Goal: Task Accomplishment & Management: Complete application form

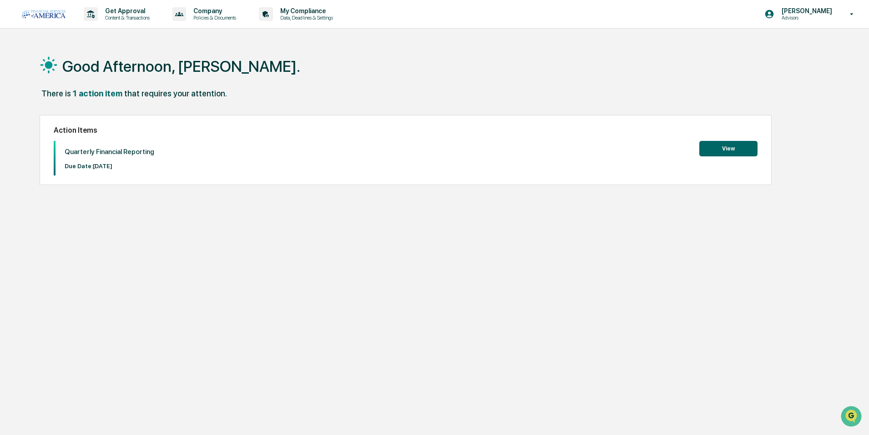
click at [734, 151] on button "View" at bounding box center [728, 148] width 58 height 15
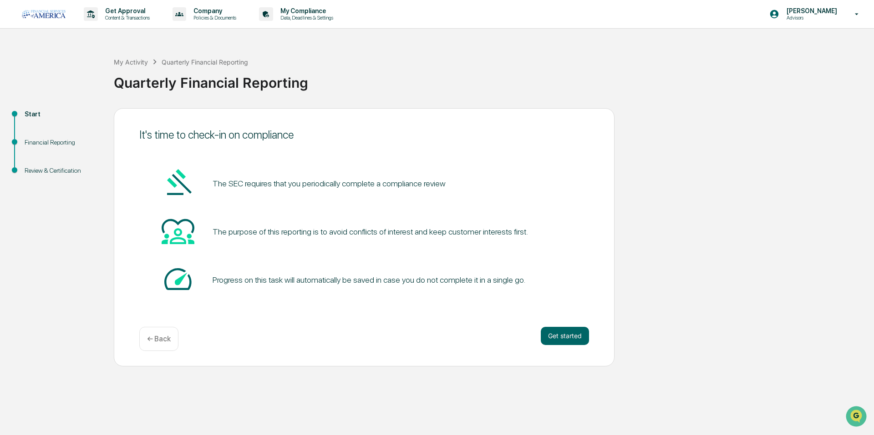
click at [567, 339] on button "Get started" at bounding box center [565, 336] width 48 height 18
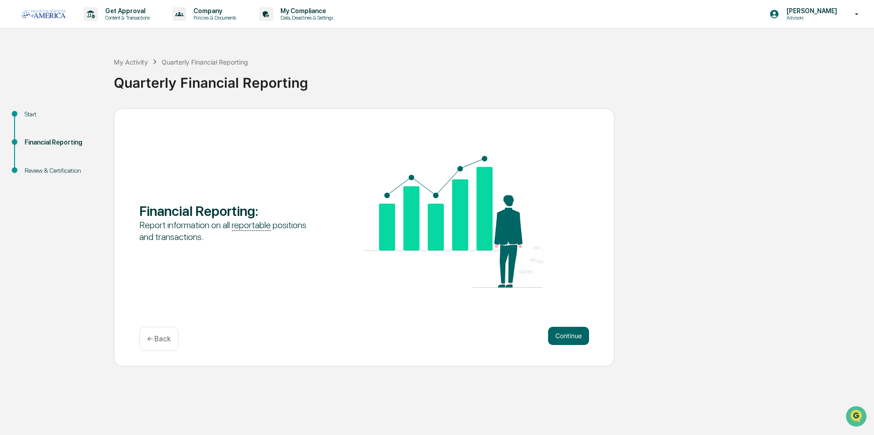
click at [573, 340] on button "Continue" at bounding box center [568, 336] width 41 height 18
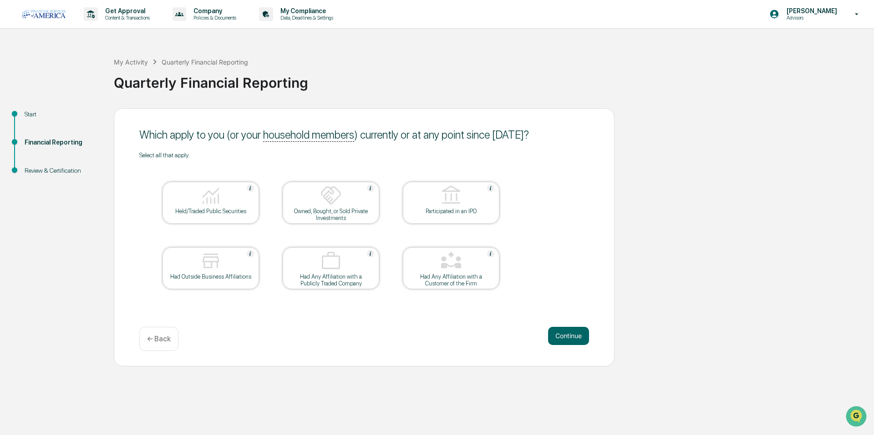
click at [569, 338] on button "Continue" at bounding box center [568, 336] width 41 height 18
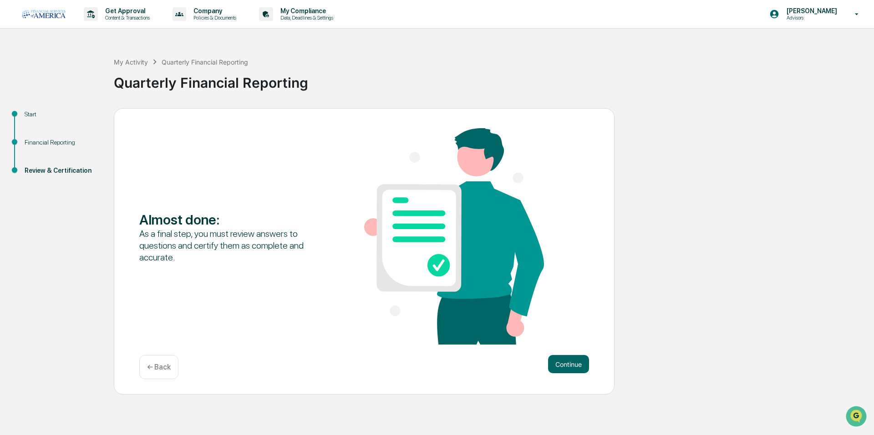
click at [568, 370] on button "Continue" at bounding box center [568, 364] width 41 height 18
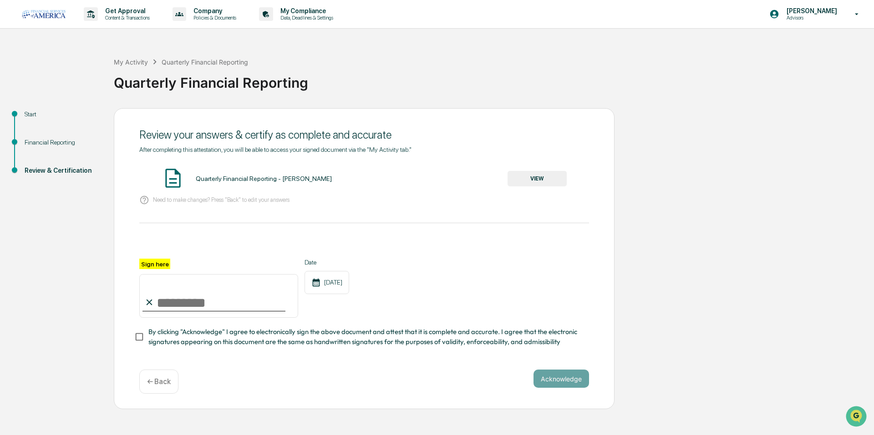
click at [173, 306] on input "Sign here" at bounding box center [218, 296] width 159 height 44
type input "**********"
click at [565, 383] on button "Acknowledge" at bounding box center [561, 379] width 56 height 18
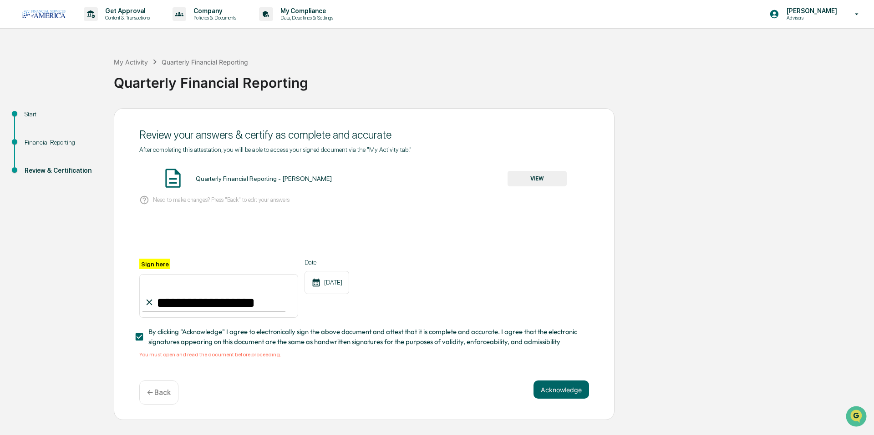
click at [546, 179] on button "VIEW" at bounding box center [536, 178] width 59 height 15
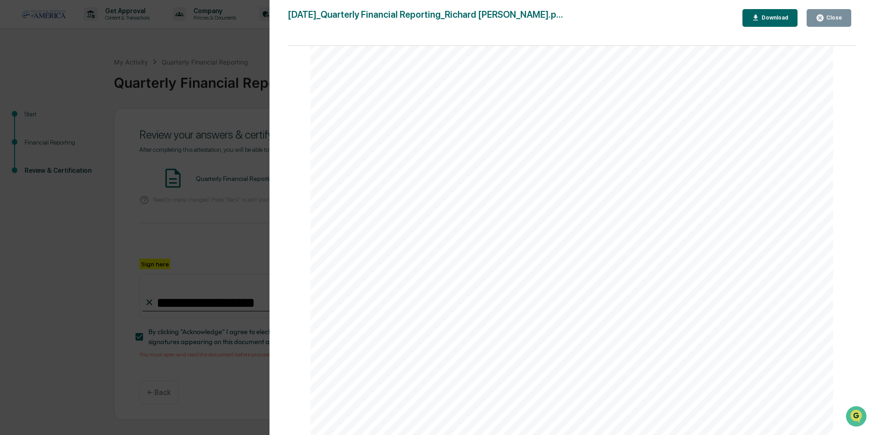
scroll to position [1059, 0]
click at [778, 20] on div "Download" at bounding box center [773, 18] width 29 height 6
click at [838, 21] on div "Close" at bounding box center [833, 18] width 18 height 6
